Goal: Information Seeking & Learning: Learn about a topic

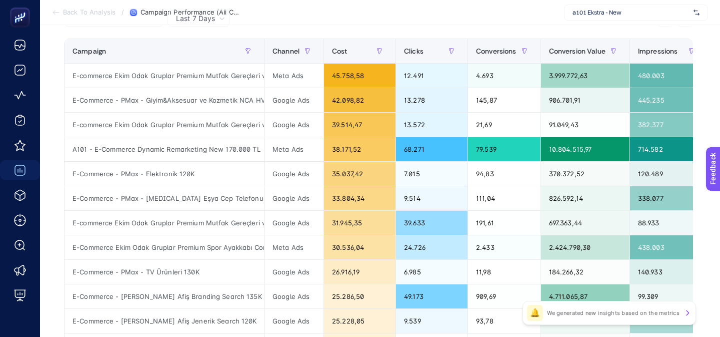
scroll to position [143, 0]
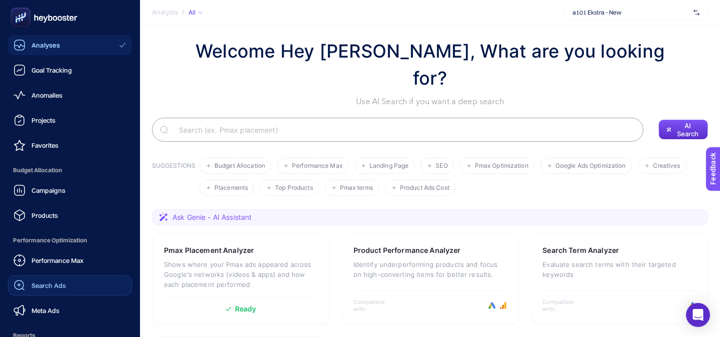
click at [33, 279] on link "Search Ads" at bounding box center [70, 285] width 124 height 20
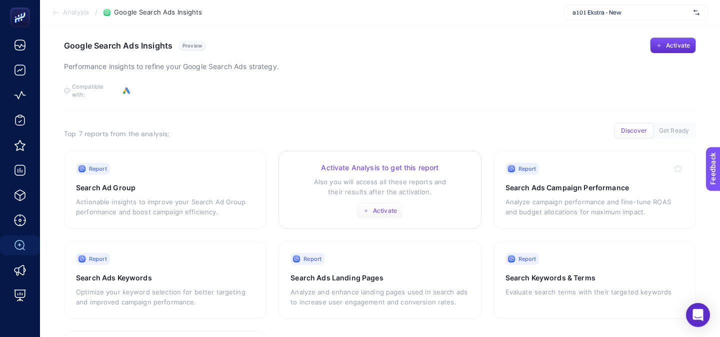
click at [378, 207] on span "Activate" at bounding box center [385, 211] width 24 height 8
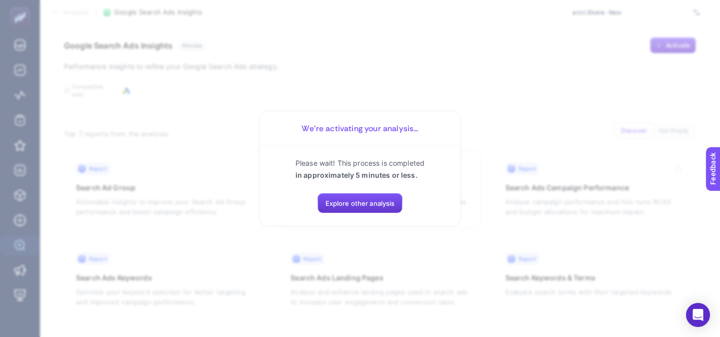
click at [371, 207] on span "Explore other analysis" at bounding box center [361, 203] width 70 height 8
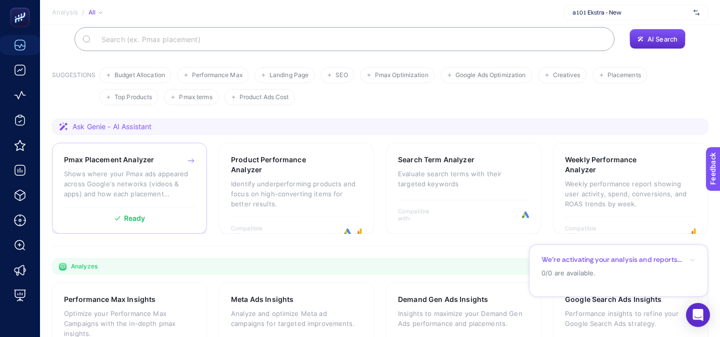
scroll to position [104, 0]
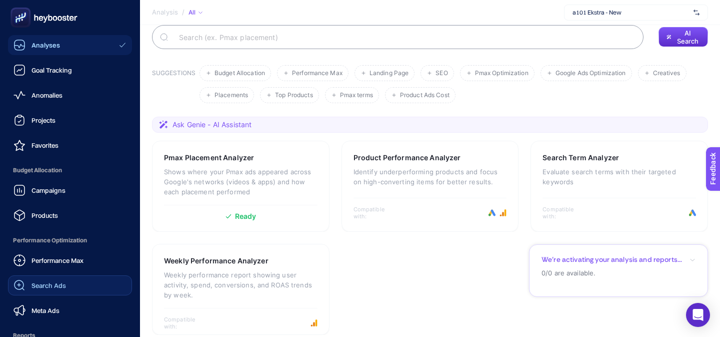
click at [30, 280] on div "Search Ads" at bounding box center [40, 285] width 53 height 12
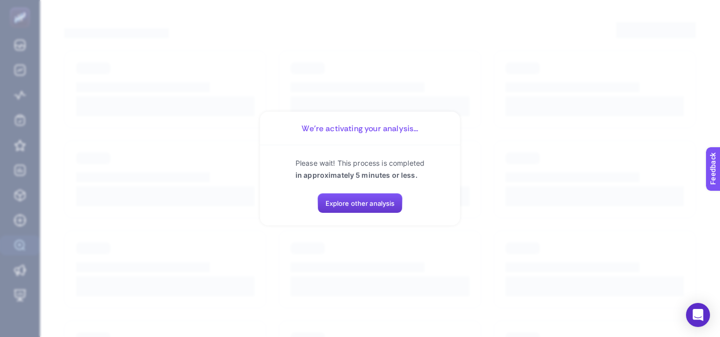
click at [337, 206] on span "Explore other analysis" at bounding box center [361, 203] width 70 height 8
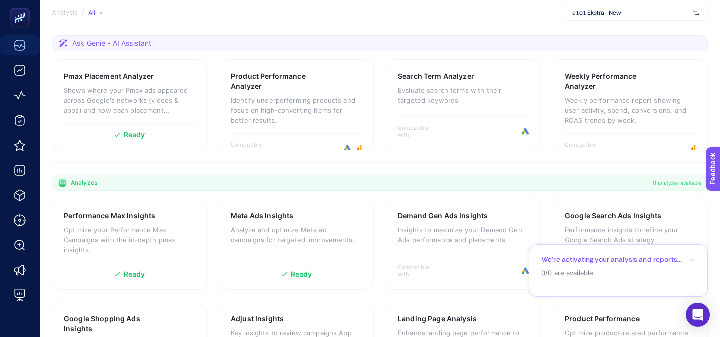
scroll to position [194, 0]
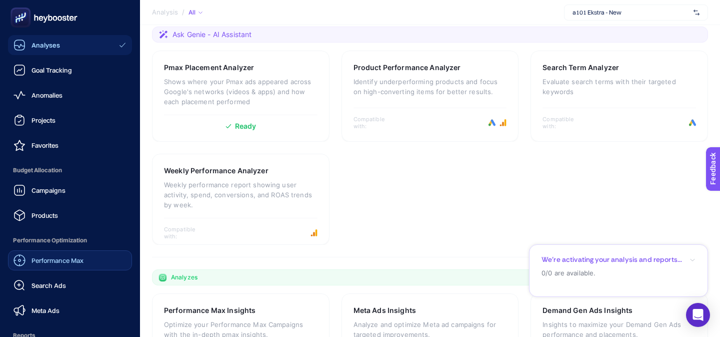
click at [44, 267] on link "Performance Max" at bounding box center [70, 260] width 124 height 20
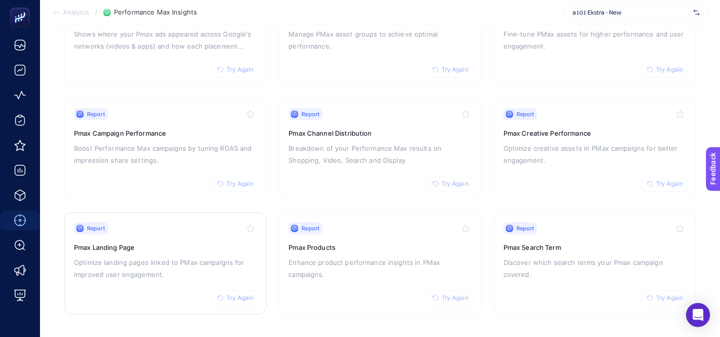
click at [183, 230] on div "Report Try Again" at bounding box center [165, 228] width 183 height 12
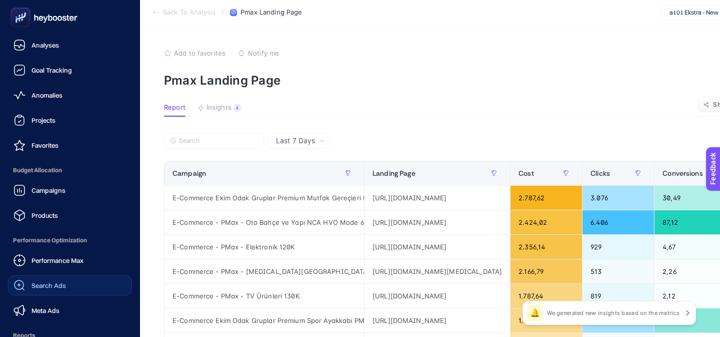
click at [43, 278] on link "Search Ads" at bounding box center [70, 285] width 124 height 20
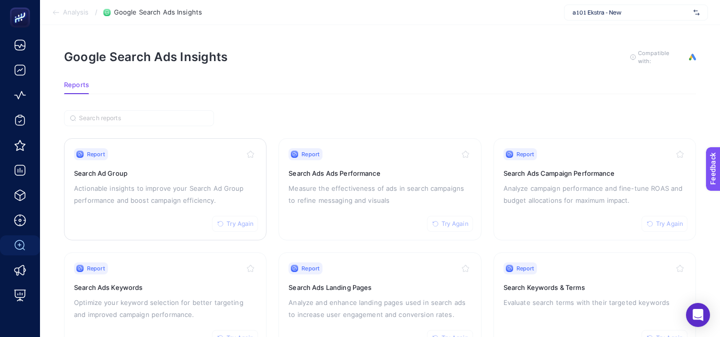
click at [178, 188] on p "Actionable insights to improve your Search Ad Group performance and boost campa…" at bounding box center [165, 194] width 183 height 24
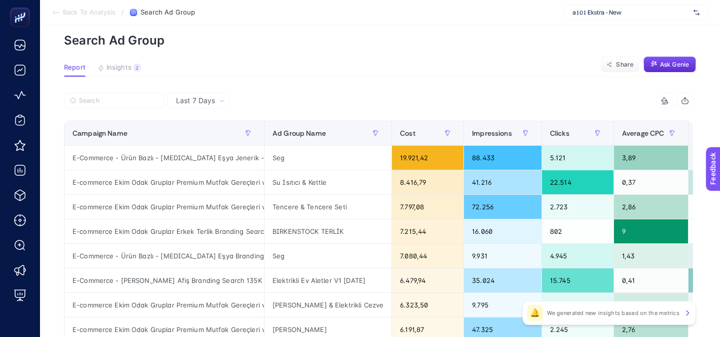
scroll to position [41, 0]
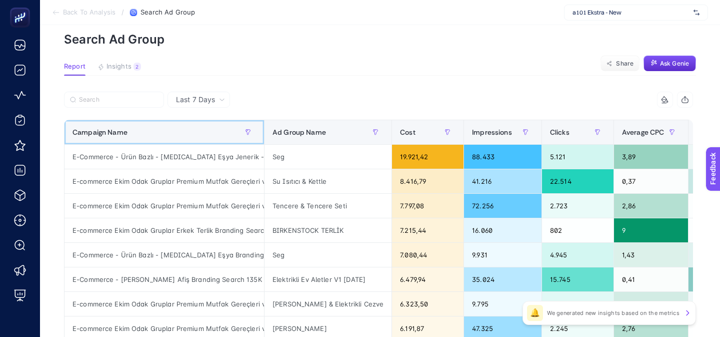
click at [173, 137] on div "Campaign Name" at bounding box center [165, 132] width 184 height 16
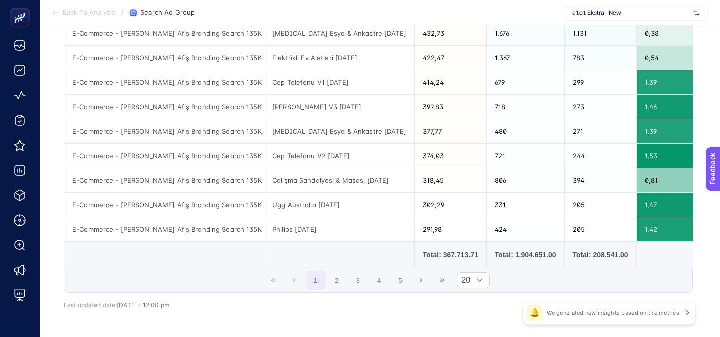
scroll to position [435, 0]
click at [330, 279] on button "2" at bounding box center [337, 279] width 19 height 19
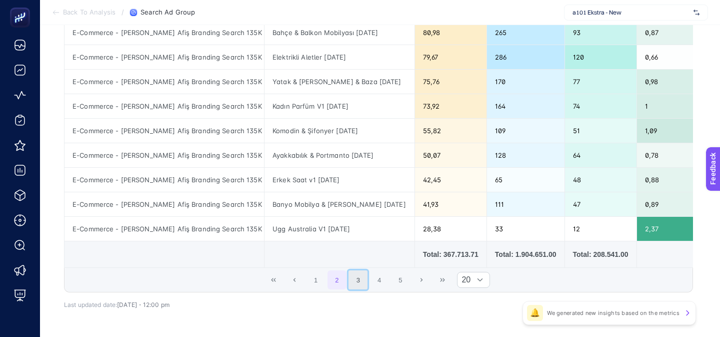
click at [359, 279] on button "3" at bounding box center [358, 279] width 19 height 19
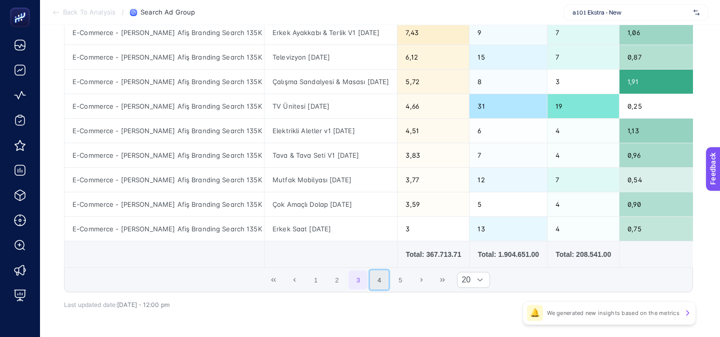
click at [374, 279] on button "4" at bounding box center [379, 279] width 19 height 19
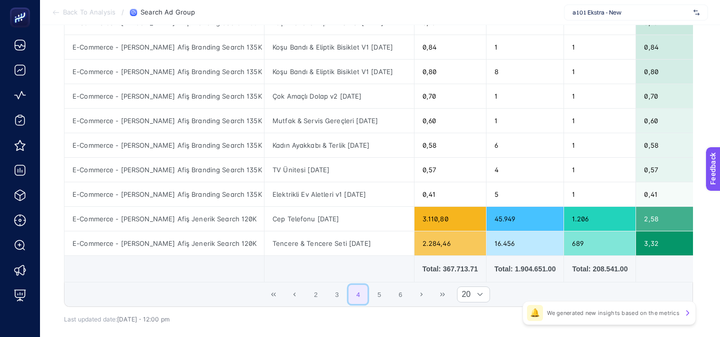
scroll to position [423, 0]
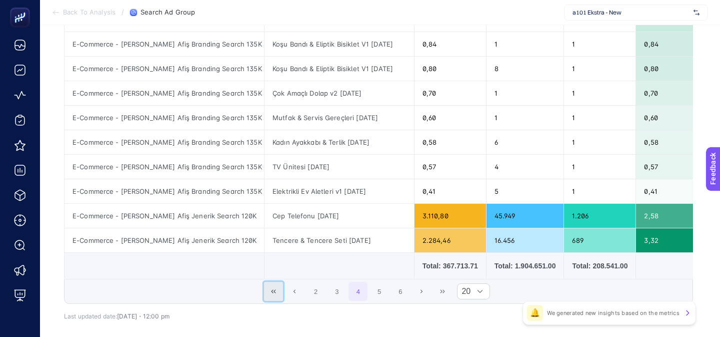
click at [276, 297] on button "First Page" at bounding box center [273, 291] width 19 height 19
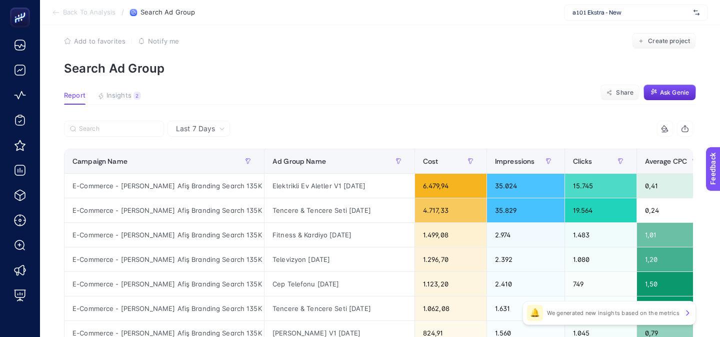
scroll to position [0, 0]
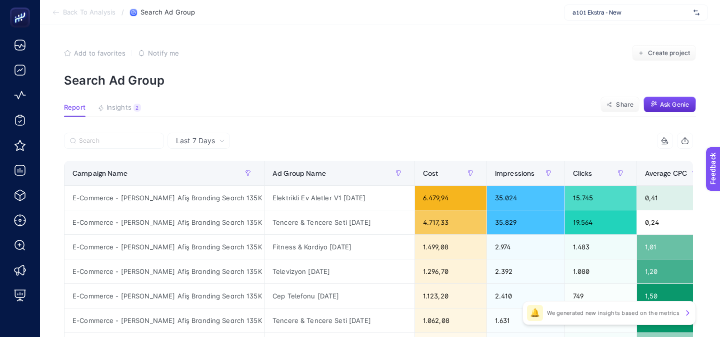
click at [263, 151] on div at bounding box center [221, 144] width 315 height 22
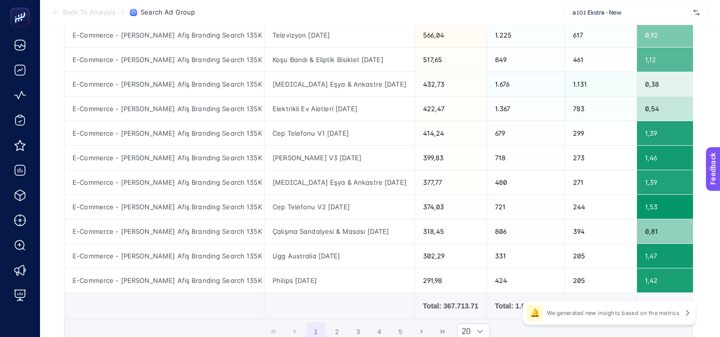
scroll to position [470, 0]
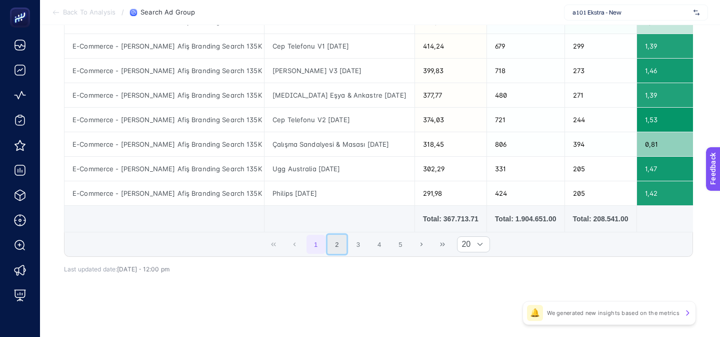
click at [343, 249] on button "2" at bounding box center [337, 244] width 19 height 19
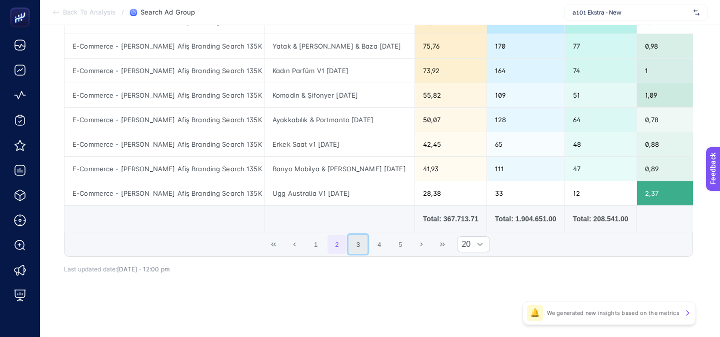
click at [362, 246] on button "3" at bounding box center [358, 244] width 19 height 19
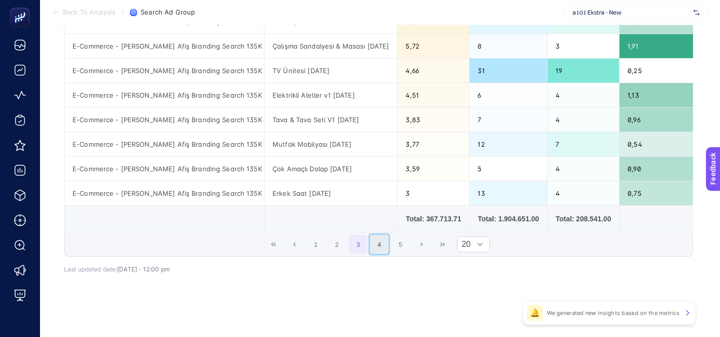
click at [378, 249] on button "4" at bounding box center [379, 244] width 19 height 19
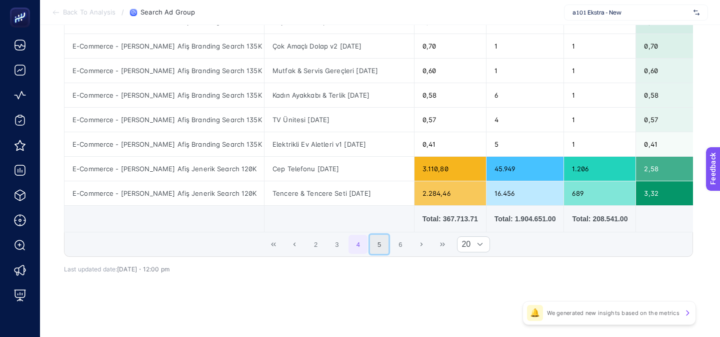
click at [378, 244] on button "5" at bounding box center [379, 244] width 19 height 19
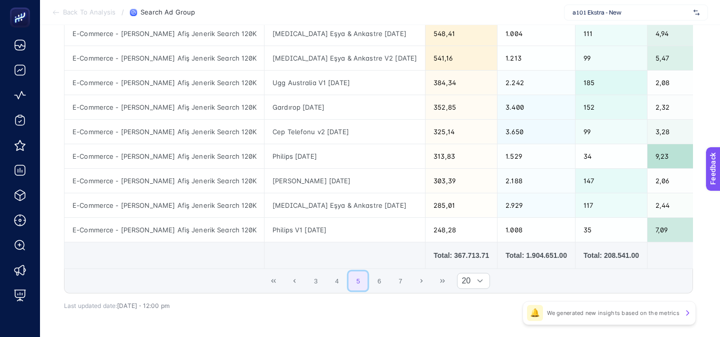
scroll to position [435, 0]
click at [381, 289] on span "3 4 5 6 7" at bounding box center [359, 279] width 106 height 21
click at [381, 283] on button "6" at bounding box center [379, 279] width 19 height 19
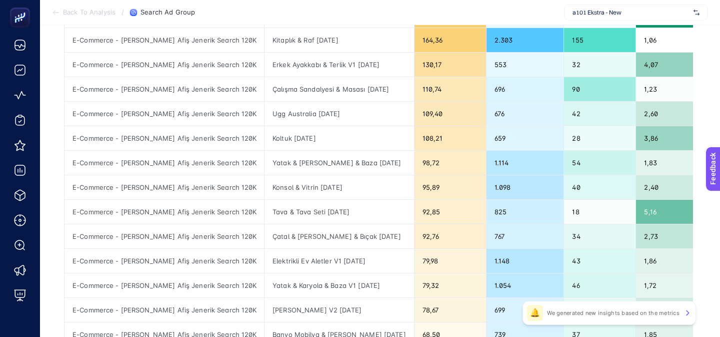
scroll to position [470, 0]
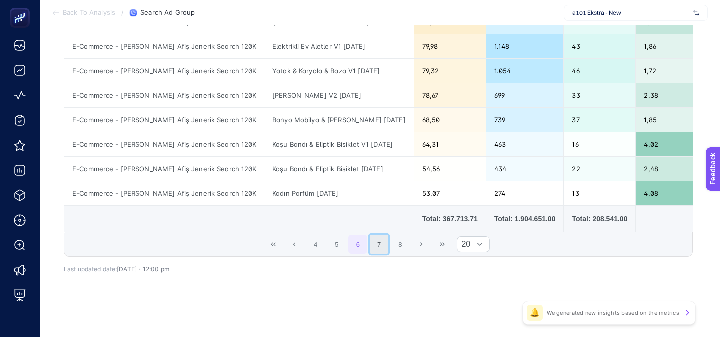
click at [379, 248] on button "7" at bounding box center [379, 244] width 19 height 19
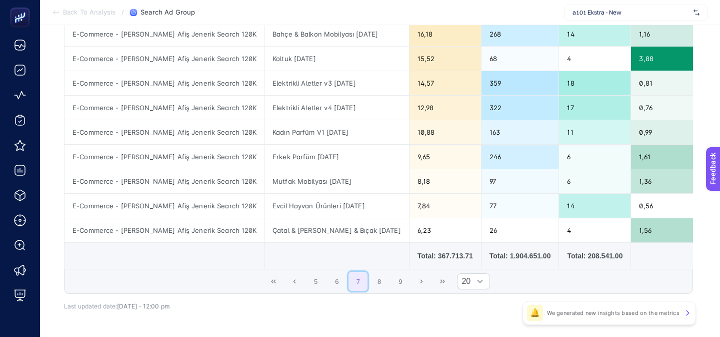
scroll to position [450, 0]
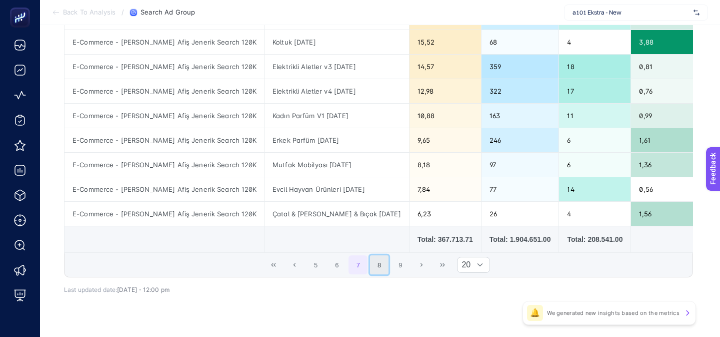
click at [379, 263] on button "8" at bounding box center [379, 264] width 19 height 19
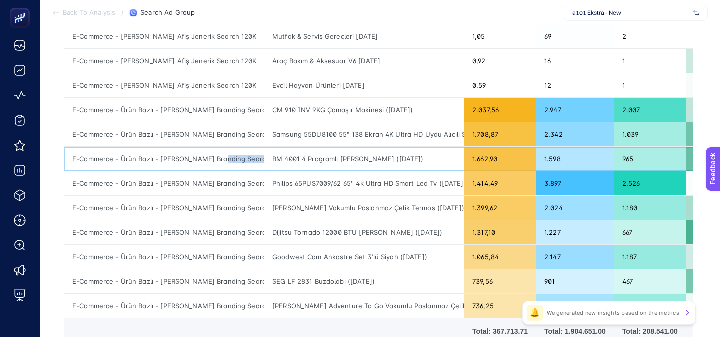
scroll to position [0, 8]
drag, startPoint x: 214, startPoint y: 160, endPoint x: 271, endPoint y: 161, distance: 57.5
click at [235, 170] on div "E-Commerce - Ürün Bazlı - Aldın Aldın Branding Search 110K" at bounding box center [165, 159] width 200 height 24
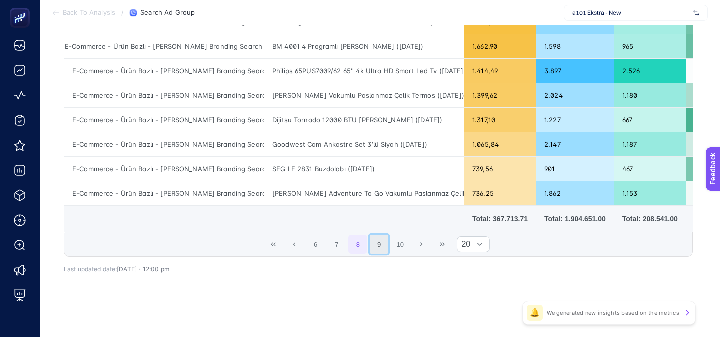
click at [374, 248] on button "9" at bounding box center [379, 244] width 19 height 19
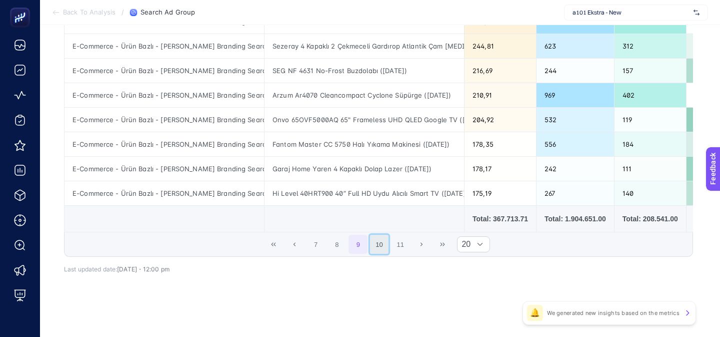
click at [375, 247] on button "10" at bounding box center [379, 244] width 19 height 19
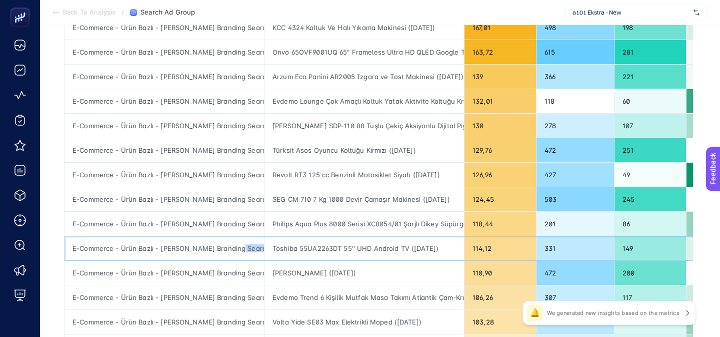
scroll to position [0, 8]
drag, startPoint x: 229, startPoint y: 248, endPoint x: 265, endPoint y: 248, distance: 35.5
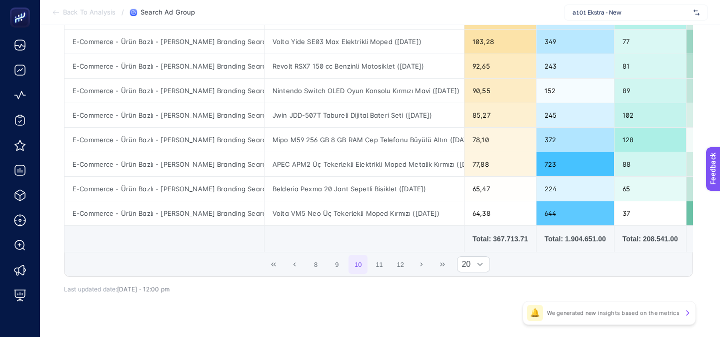
scroll to position [455, 0]
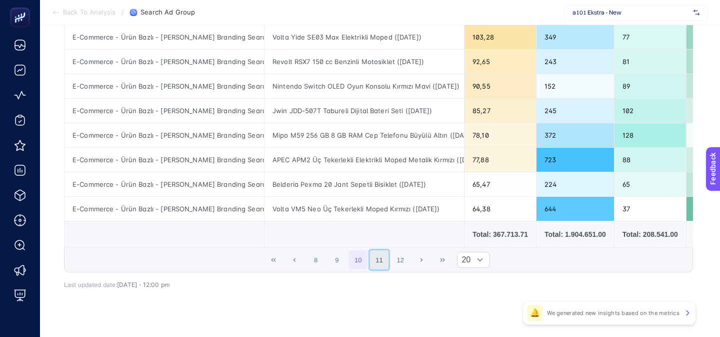
click at [379, 260] on button "11" at bounding box center [379, 259] width 19 height 19
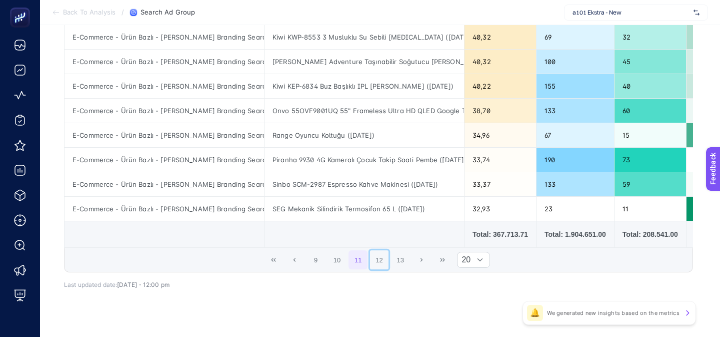
click at [379, 260] on button "12" at bounding box center [379, 259] width 19 height 19
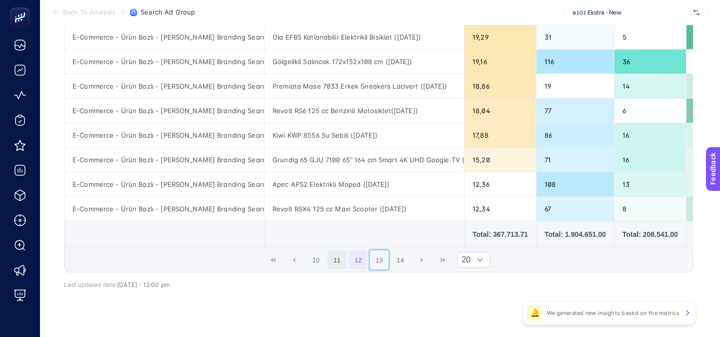
click at [379, 260] on button "13" at bounding box center [379, 259] width 19 height 19
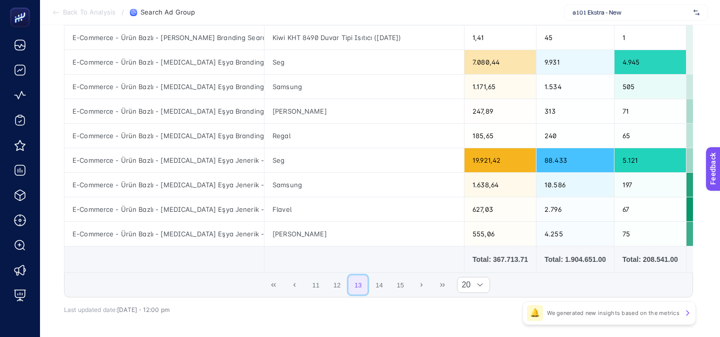
scroll to position [431, 0]
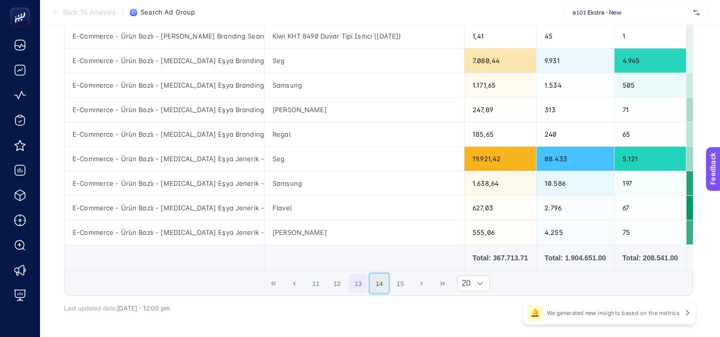
click at [381, 278] on button "14" at bounding box center [379, 283] width 19 height 19
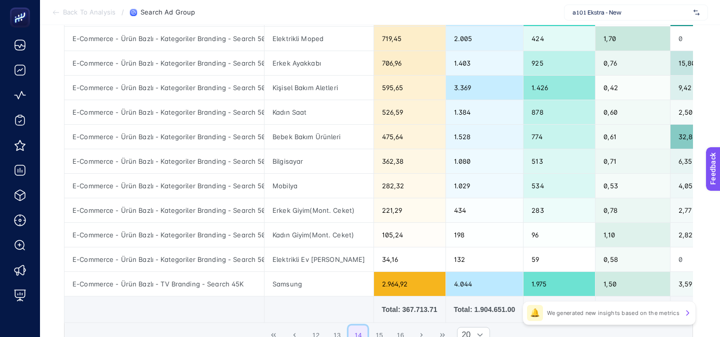
scroll to position [378, 0]
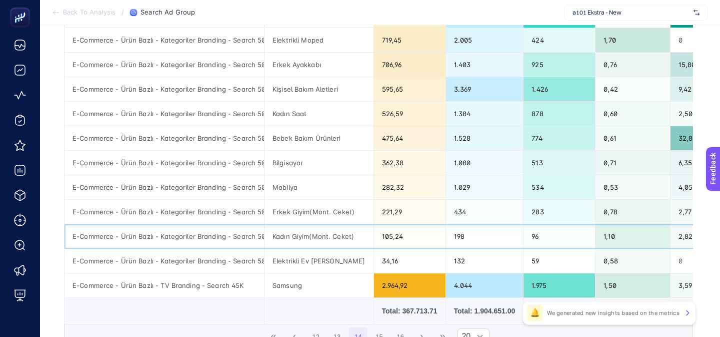
click at [306, 240] on div "Kadın Giyim(Mont. Ceket)" at bounding box center [319, 236] width 109 height 24
click at [306, 207] on div "Erkek Giyim(Mont. Ceket)" at bounding box center [319, 212] width 109 height 24
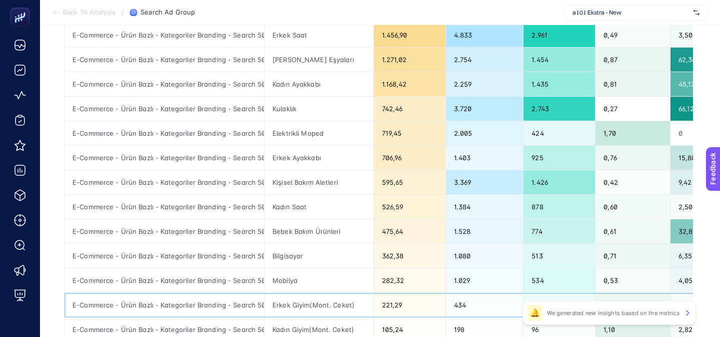
scroll to position [400, 0]
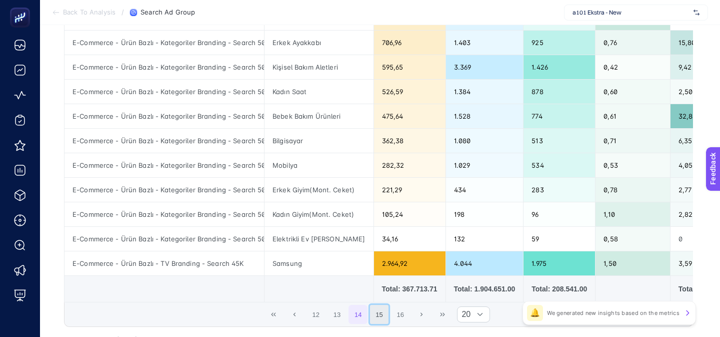
click at [375, 312] on button "15" at bounding box center [379, 314] width 19 height 19
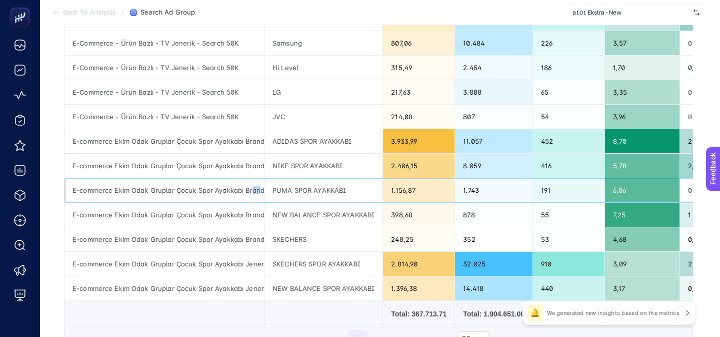
scroll to position [0, 97]
drag, startPoint x: 251, startPoint y: 191, endPoint x: 275, endPoint y: 193, distance: 24.6
click at [275, 193] on tr "E-commerce Ekim Odak Gruplar Çocuk Spor Ayakkabı Branding Search - 7-31 Ekim - …" at bounding box center [713, 190] width 1296 height 25
click at [216, 221] on div "E-commerce Ekim Odak Gruplar Çocuk Spor Ayakkabı Branding Search - 7-31 Ekim - …" at bounding box center [165, 215] width 200 height 24
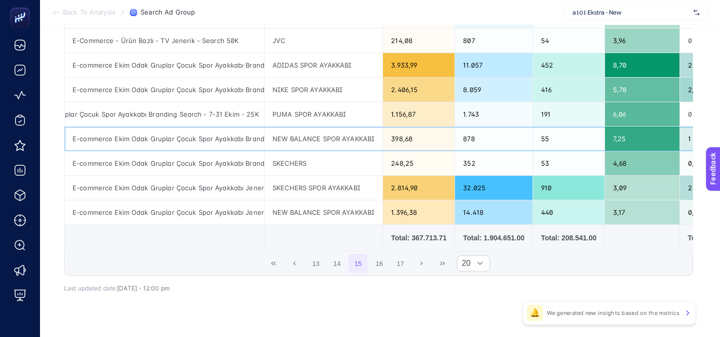
scroll to position [470, 0]
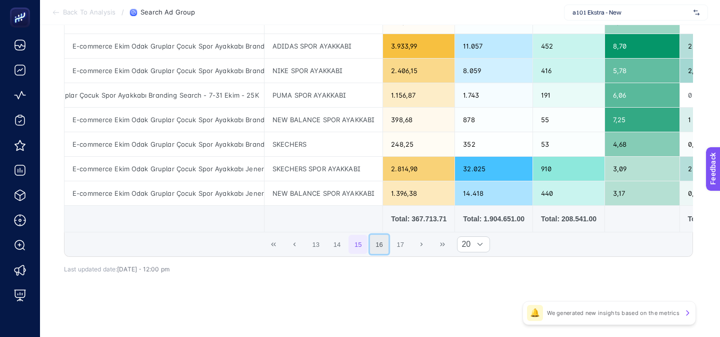
click at [377, 246] on button "16" at bounding box center [379, 244] width 19 height 19
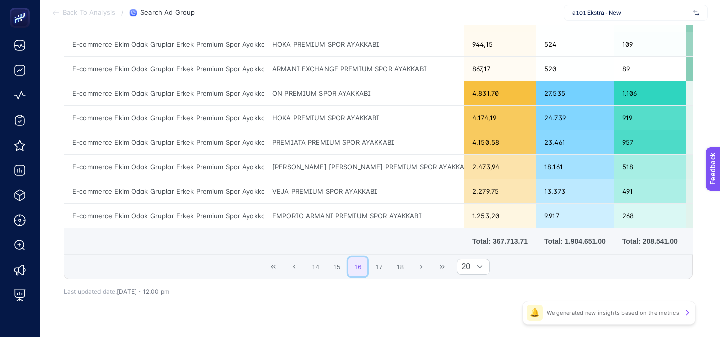
scroll to position [449, 0]
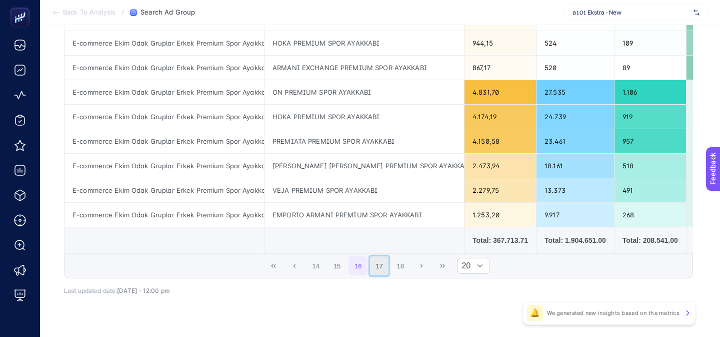
click at [381, 259] on button "17" at bounding box center [379, 265] width 19 height 19
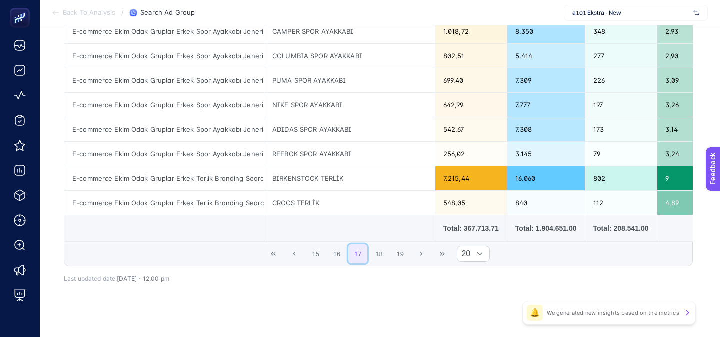
scroll to position [470, 0]
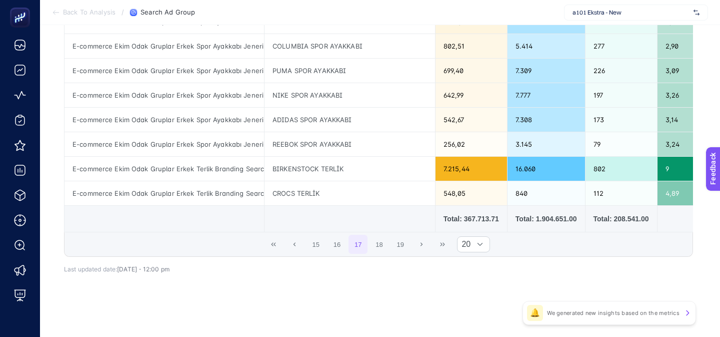
click at [375, 246] on button "18" at bounding box center [379, 244] width 19 height 19
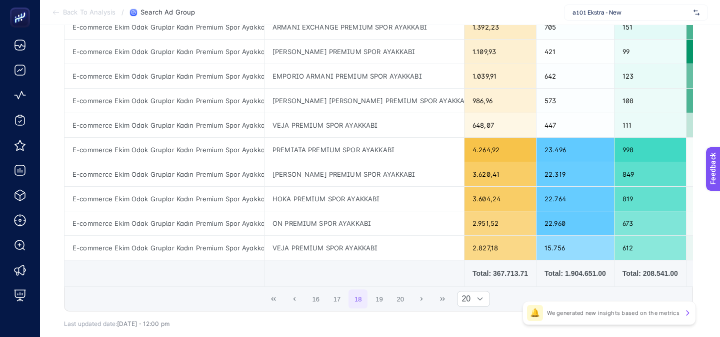
scroll to position [423, 0]
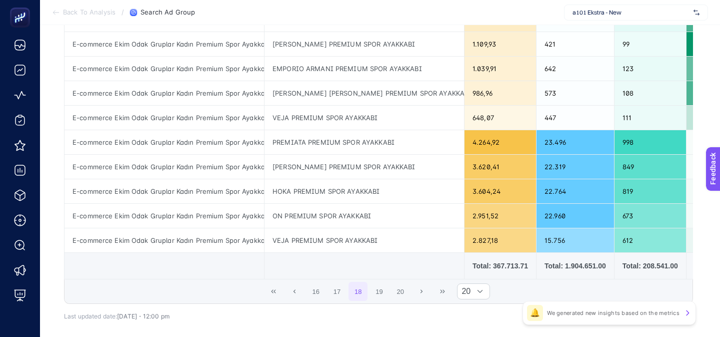
click at [389, 292] on span "16 17 18 19 20" at bounding box center [359, 291] width 106 height 21
click at [383, 292] on button "19" at bounding box center [379, 291] width 19 height 19
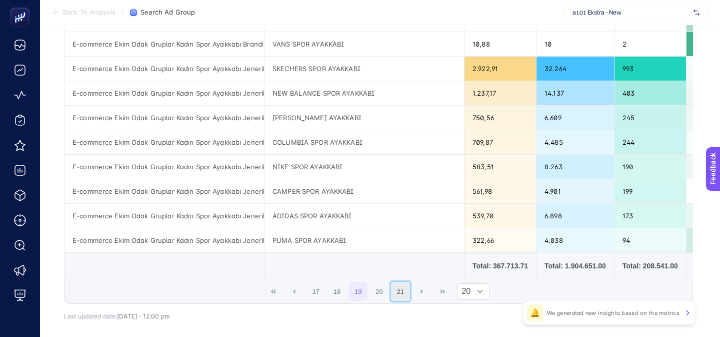
click at [395, 292] on button "21" at bounding box center [400, 291] width 19 height 19
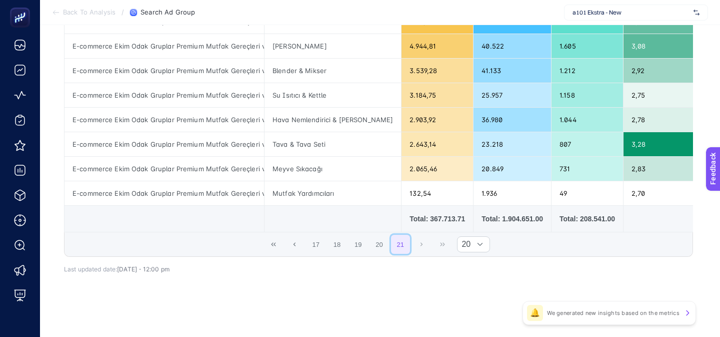
scroll to position [225, 0]
click at [378, 235] on button "20" at bounding box center [379, 244] width 19 height 19
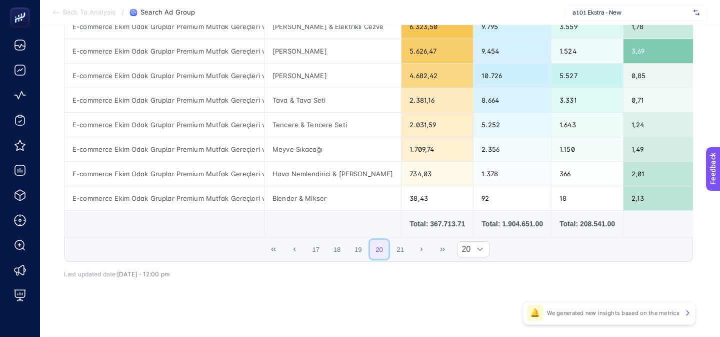
scroll to position [470, 0]
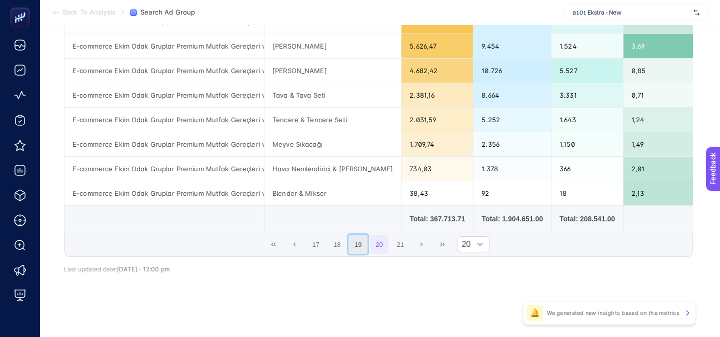
click at [357, 248] on button "19" at bounding box center [358, 244] width 19 height 19
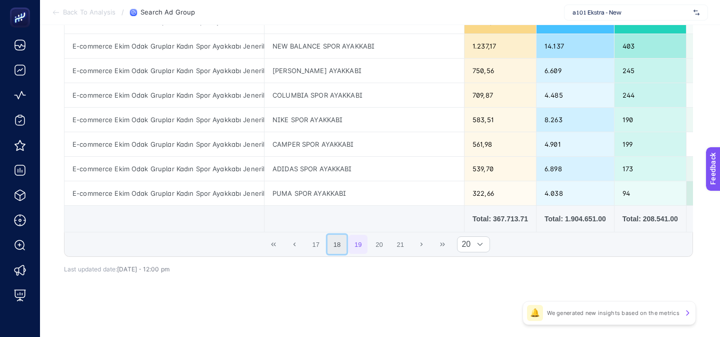
click at [338, 243] on button "18" at bounding box center [337, 244] width 19 height 19
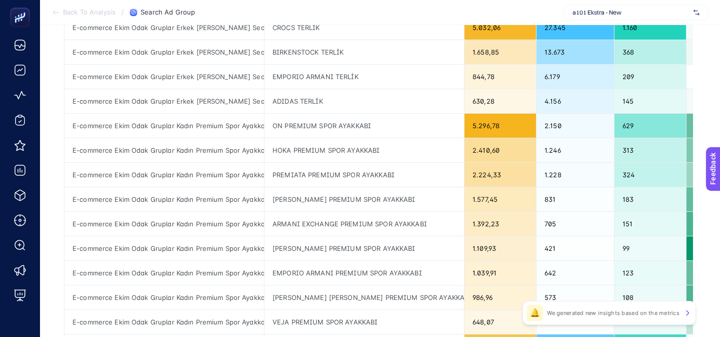
scroll to position [221, 0]
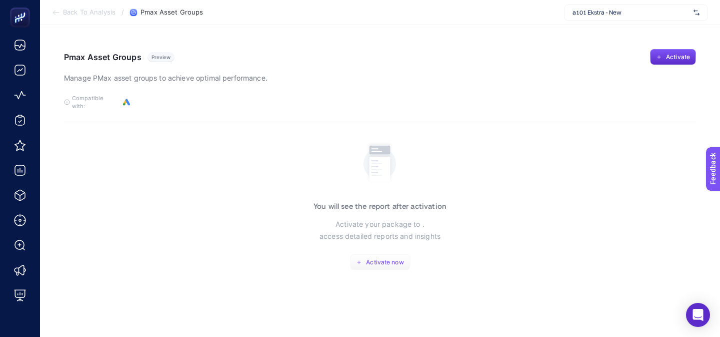
click at [357, 259] on button "Activate now" at bounding box center [380, 262] width 61 height 16
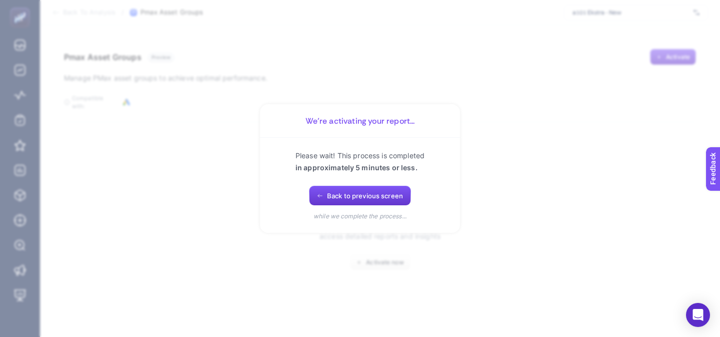
click at [334, 188] on button "Back to previous screen" at bounding box center [360, 196] width 102 height 20
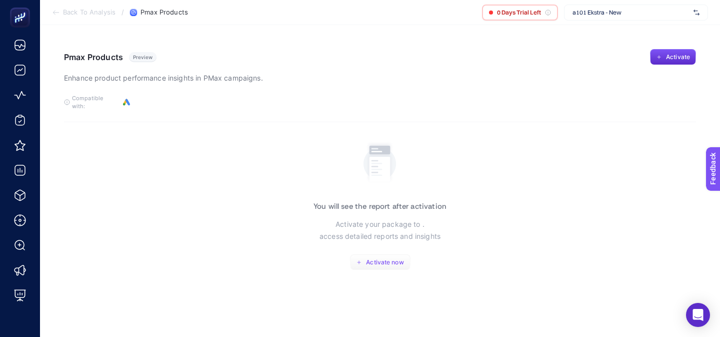
click at [362, 254] on button "Activate now" at bounding box center [380, 262] width 61 height 16
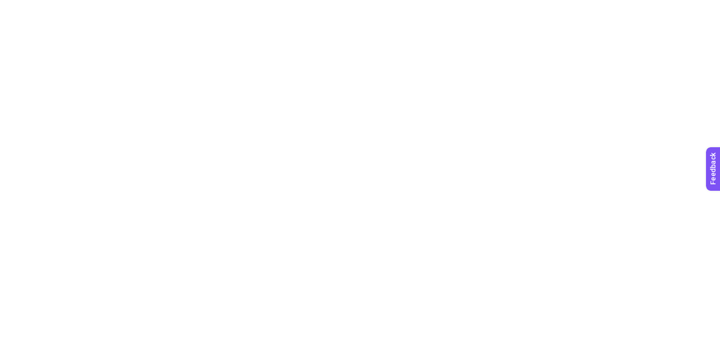
click at [25, 4] on html at bounding box center [360, 2] width 720 height 4
